Goal: Information Seeking & Learning: Learn about a topic

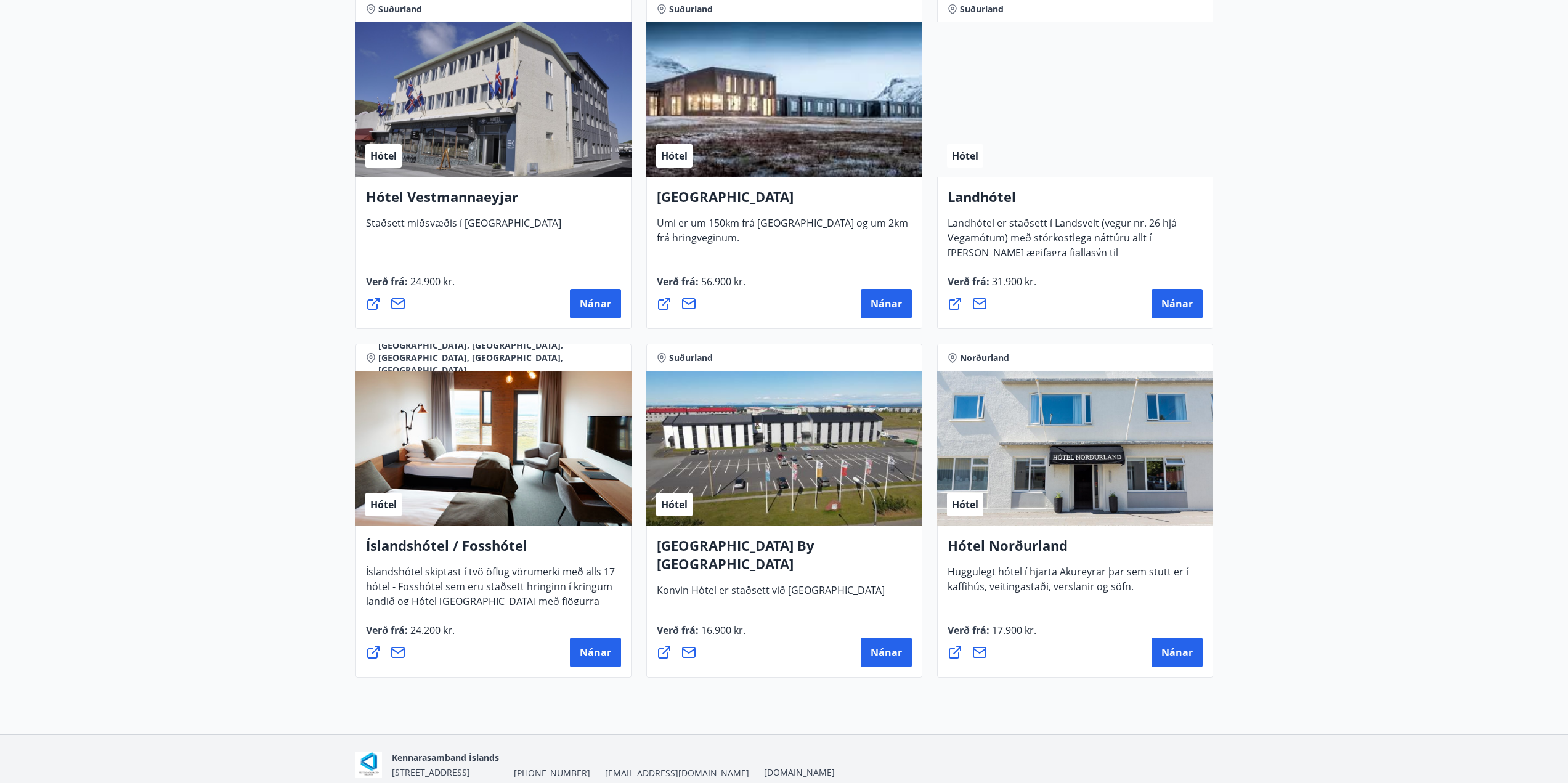
scroll to position [2711, 0]
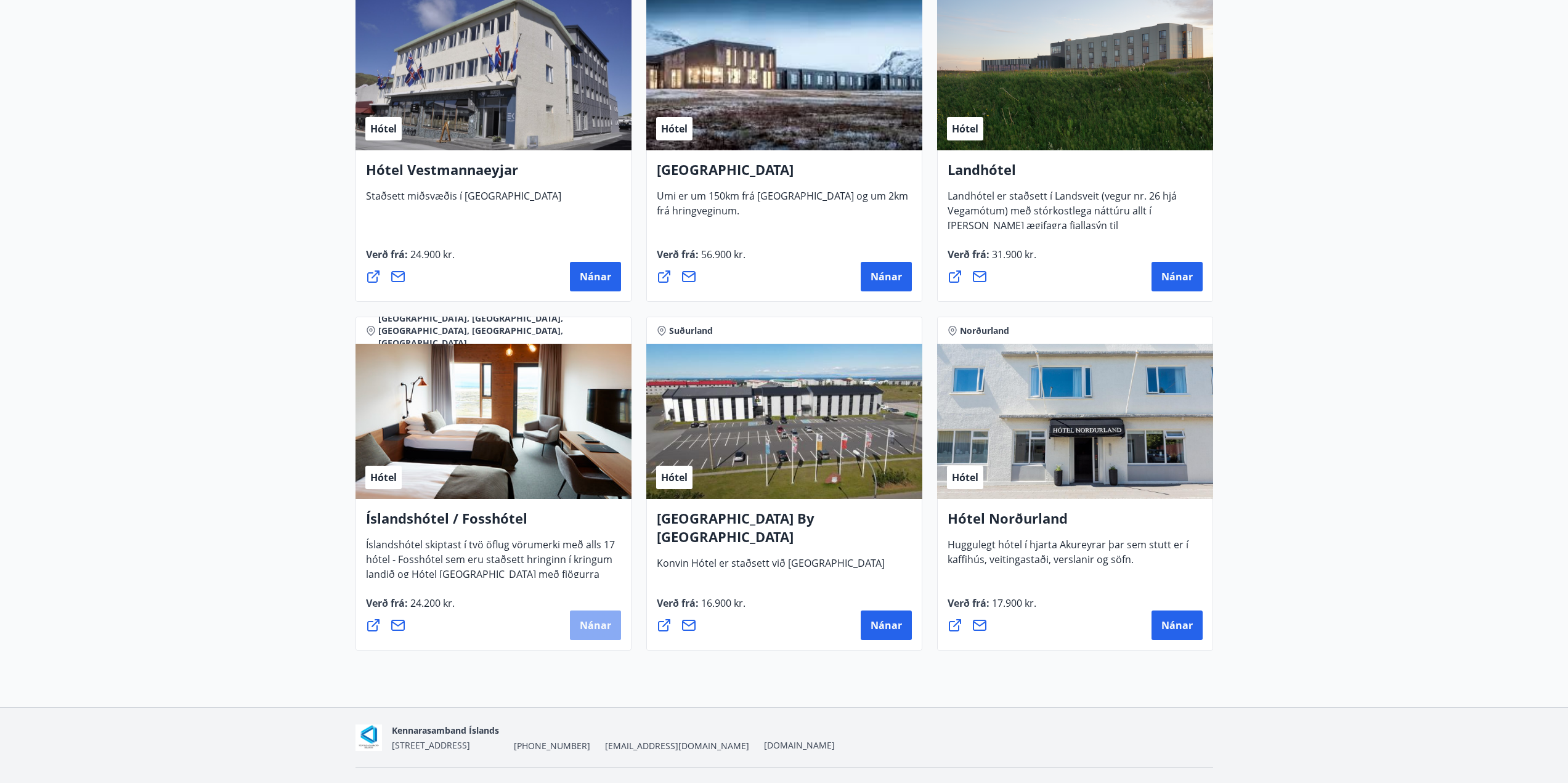
click at [589, 637] on button "Nánar" at bounding box center [595, 626] width 51 height 30
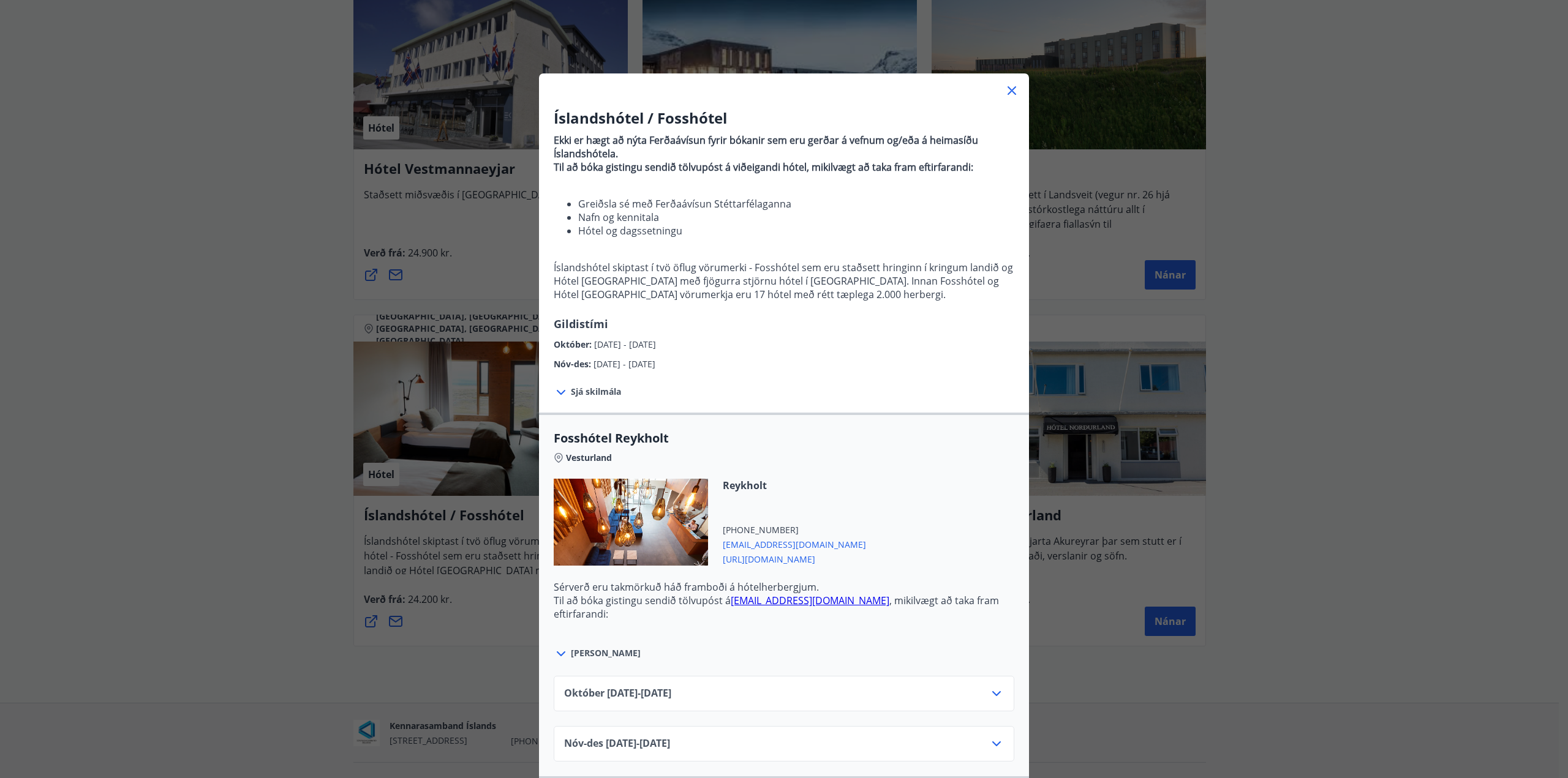
click at [584, 392] on span "Sjá skilmála" at bounding box center [596, 392] width 50 height 12
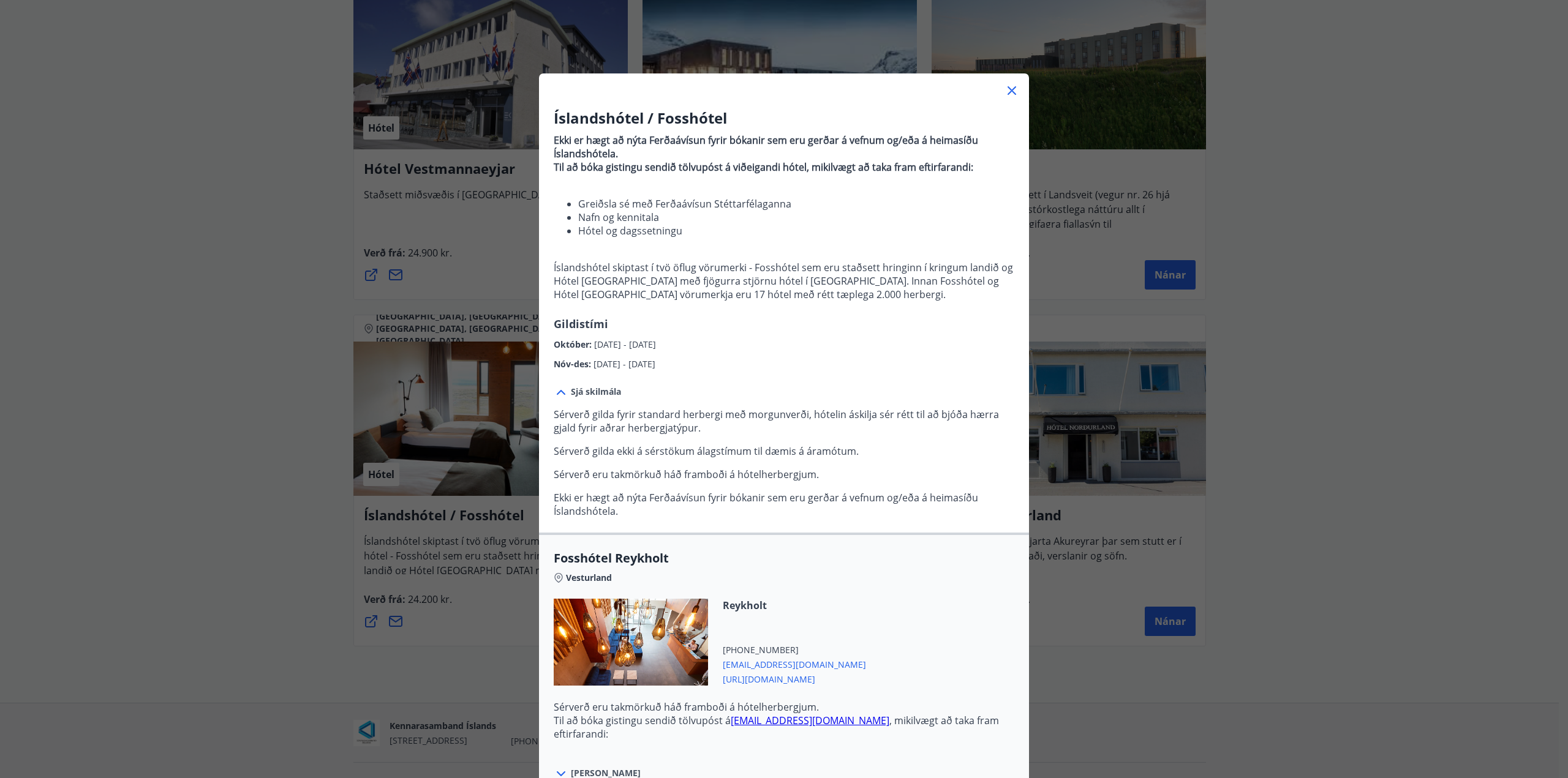
click at [1008, 88] on icon at bounding box center [1012, 90] width 9 height 9
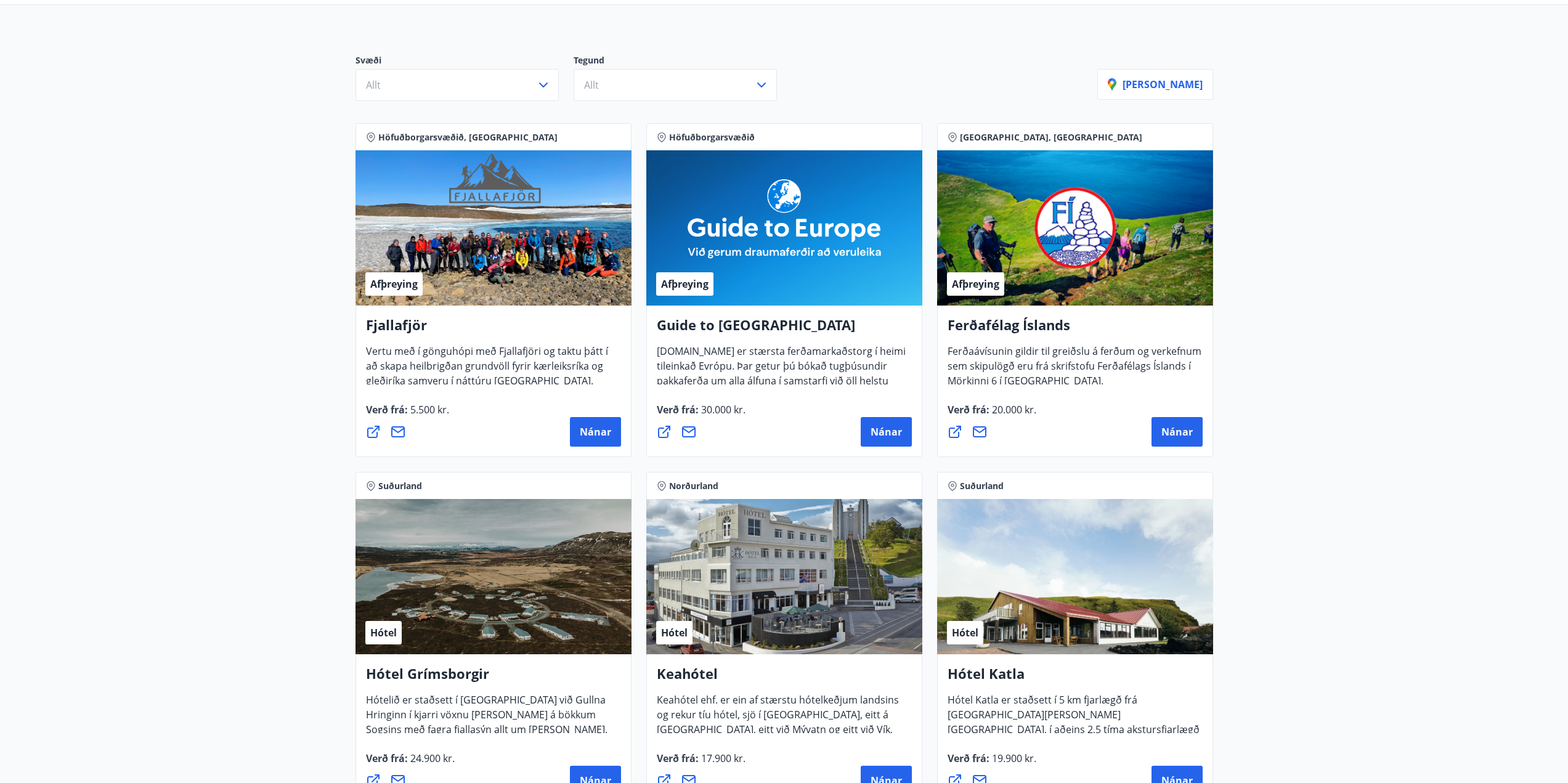
scroll to position [0, 0]
